Goal: Transaction & Acquisition: Download file/media

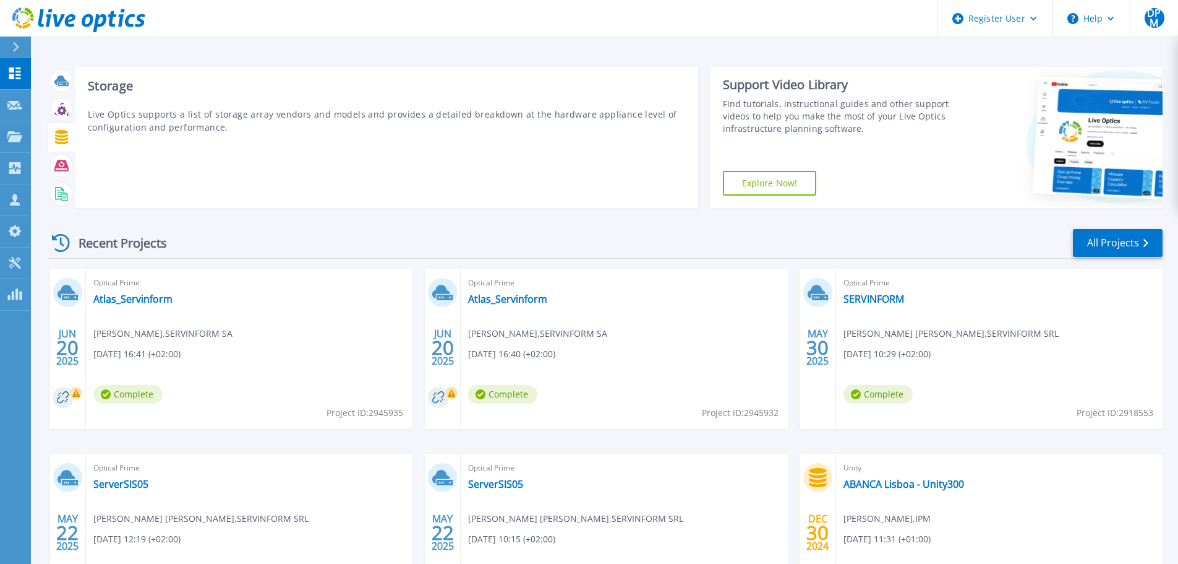
click at [62, 145] on div at bounding box center [62, 137] width 22 height 22
click at [184, 136] on div "Storage Live Optics supports a list of storage array vendors and models and pro…" at bounding box center [386, 137] width 623 height 141
click at [194, 131] on p "Live Optics supports a list of storage array vendors and models and provides a …" at bounding box center [387, 121] width 598 height 26
drag, startPoint x: 50, startPoint y: 136, endPoint x: 62, endPoint y: 136, distance: 11.8
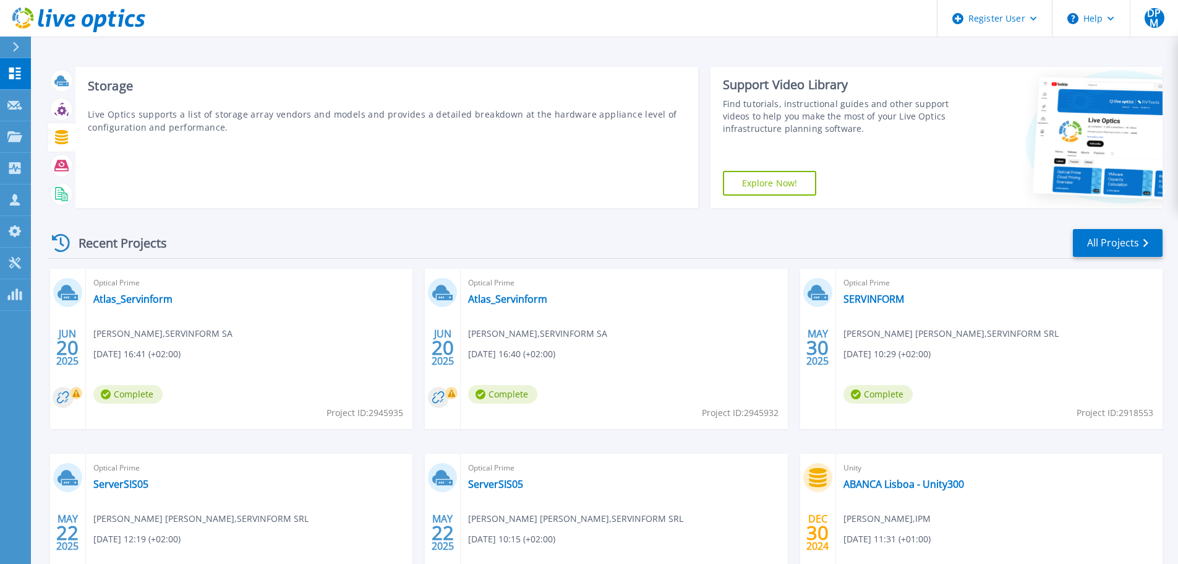
click at [53, 136] on div at bounding box center [62, 137] width 28 height 28
click at [70, 136] on div at bounding box center [62, 137] width 22 height 22
click at [63, 139] on icon at bounding box center [61, 137] width 13 height 14
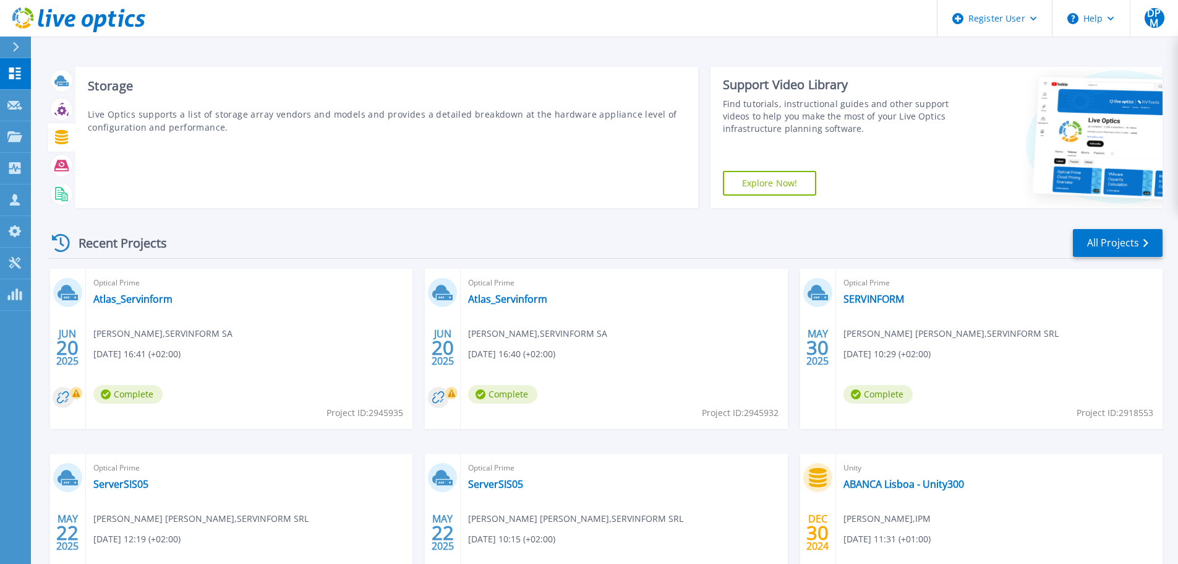
click at [206, 120] on p "Live Optics supports a list of storage array vendors and models and provides a …" at bounding box center [387, 121] width 598 height 26
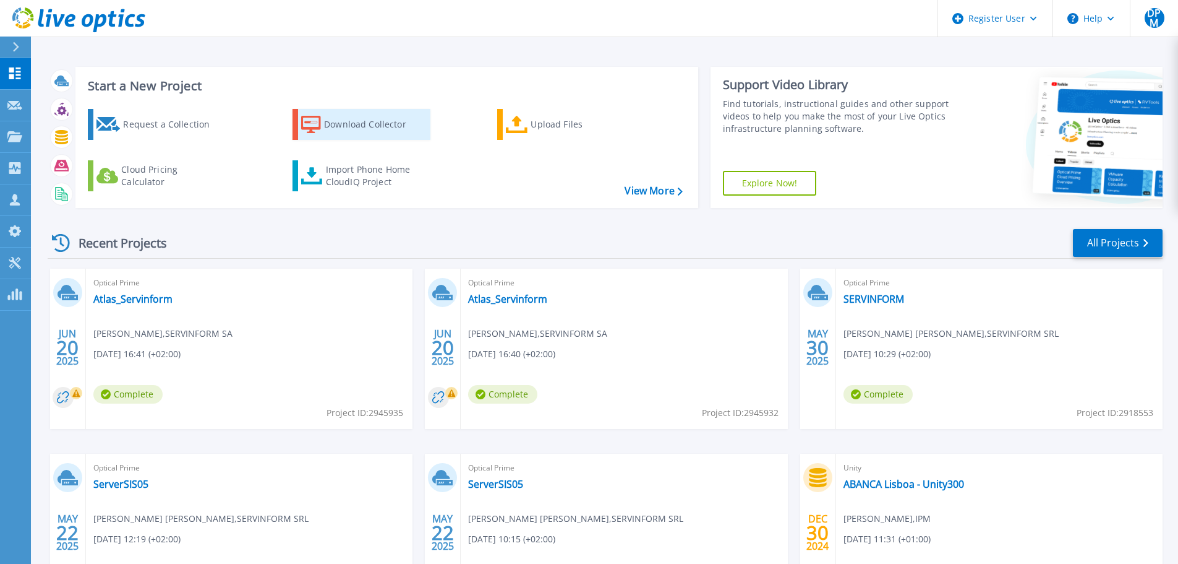
click at [345, 131] on div "Download Collector" at bounding box center [373, 124] width 99 height 25
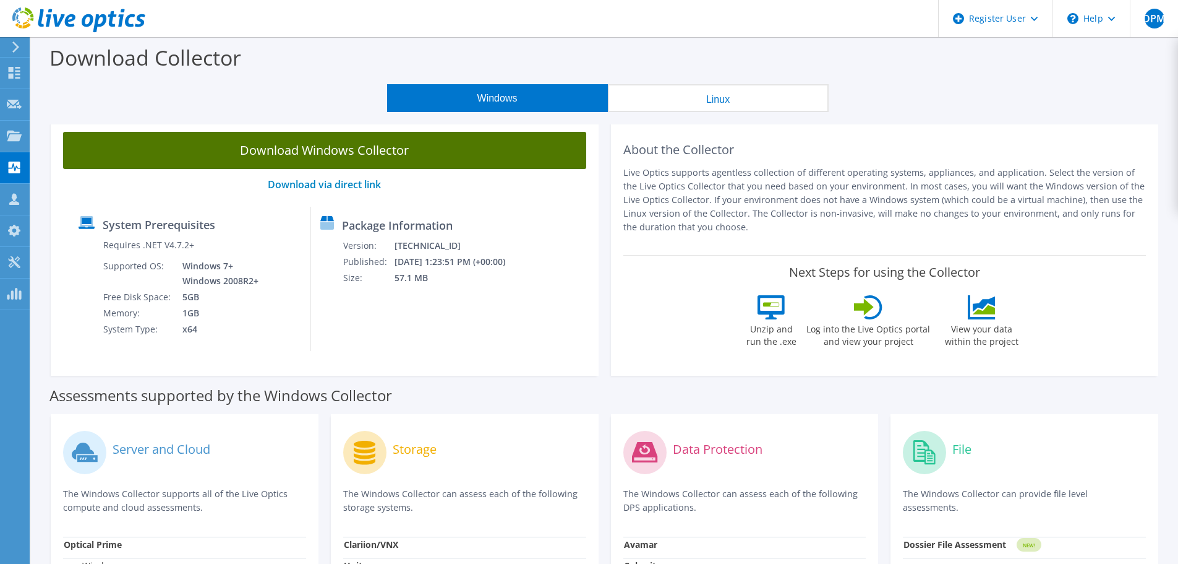
click at [439, 168] on link "Download Windows Collector" at bounding box center [324, 150] width 523 height 37
